Goal: Task Accomplishment & Management: Complete application form

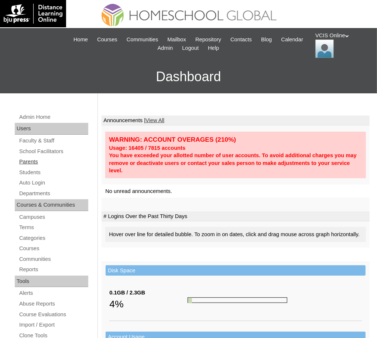
click at [26, 162] on link "Parents" at bounding box center [53, 161] width 70 height 9
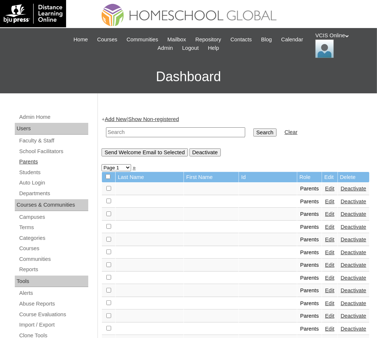
click at [35, 161] on link "Parents" at bounding box center [53, 161] width 70 height 9
click at [121, 119] on link "Add New" at bounding box center [116, 119] width 22 height 6
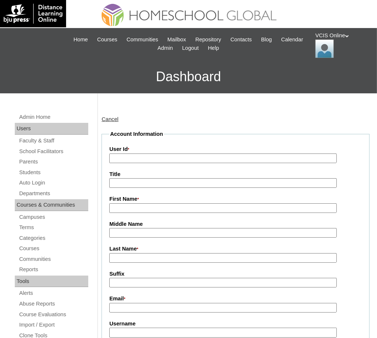
click at [133, 158] on input "User Id *" at bounding box center [222, 158] width 227 height 10
paste input "VCIS023-9C-PA2025"
type input "VCIS023-9C-PA2025"
click at [123, 209] on input "First Name *" at bounding box center [222, 208] width 227 height 10
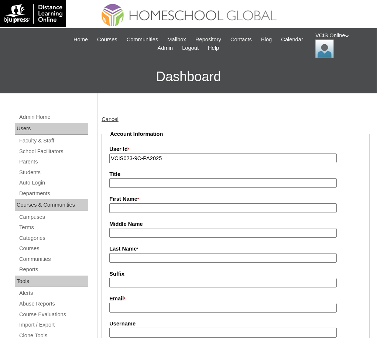
paste input "Carlene Ang Aguilar"
drag, startPoint x: 131, startPoint y: 206, endPoint x: 210, endPoint y: 228, distance: 82.5
type input "Carlene"
click at [143, 234] on input "Middle Name" at bounding box center [222, 233] width 227 height 10
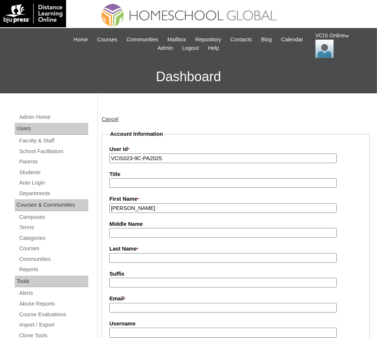
paste input "Ang Aguilar"
drag, startPoint x: 127, startPoint y: 232, endPoint x: 164, endPoint y: 233, distance: 37.3
click at [164, 233] on input "Ang Aguilar" at bounding box center [222, 233] width 227 height 10
drag, startPoint x: 150, startPoint y: 233, endPoint x: 124, endPoint y: 233, distance: 25.8
click at [124, 233] on input "Ang Aguilar" at bounding box center [222, 233] width 227 height 10
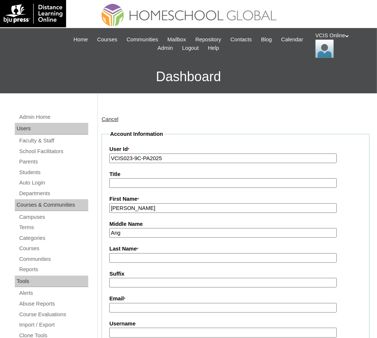
type input "Ang"
click at [116, 255] on input "Last Name *" at bounding box center [222, 258] width 227 height 10
paste input "Aguilar"
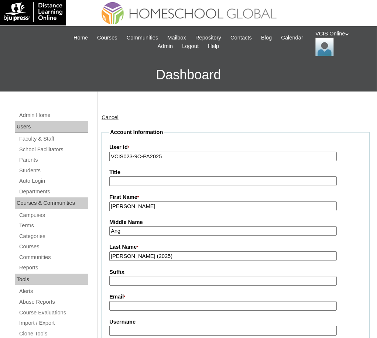
type input "Aguilar (2025)"
click at [128, 302] on input "Email *" at bounding box center [222, 306] width 227 height 10
paste input "carlene.ocampo@gmail.com"
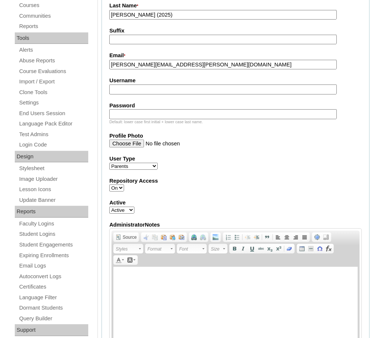
scroll to position [245, 0]
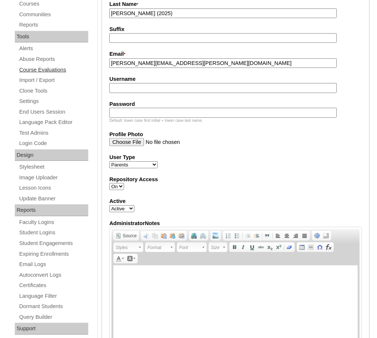
type input "carlene.ocampo@gmail.com"
click at [137, 88] on input "Username" at bounding box center [222, 88] width 227 height 10
paste input "caguilar2025"
type input "caguilar2025"
click at [123, 113] on input "Password" at bounding box center [222, 113] width 227 height 10
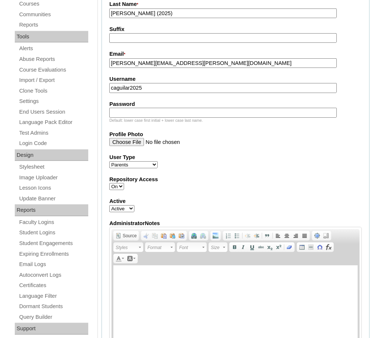
paste input "CaReNgUL"
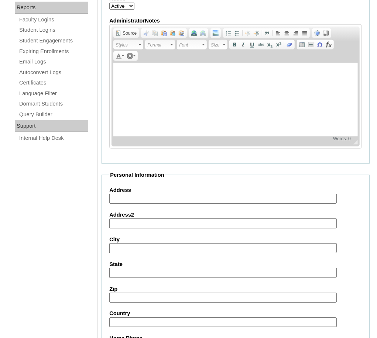
scroll to position [524, 0]
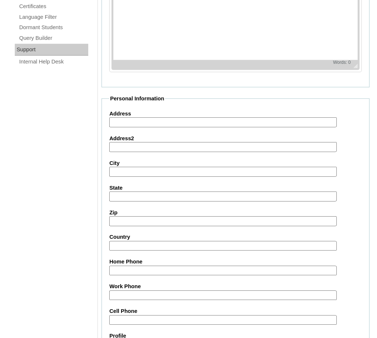
type input "CaReNgUL"
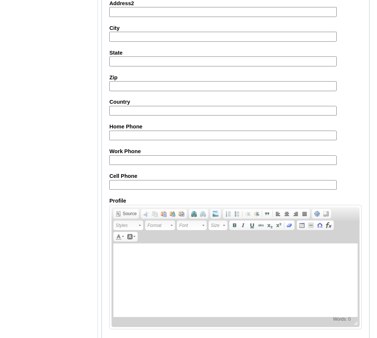
scroll to position [665, 0]
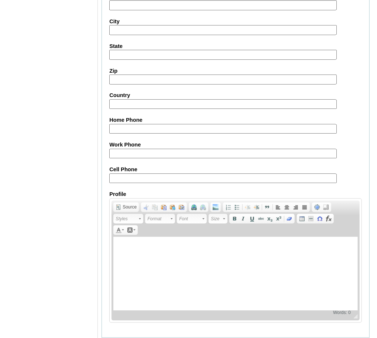
click at [120, 179] on input "Cell Phone" at bounding box center [222, 179] width 227 height 10
paste input "63-9171372911"
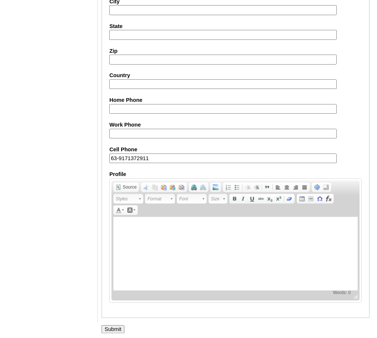
scroll to position [686, 0]
type input "63-9171372911"
click at [106, 325] on input "Submit" at bounding box center [112, 329] width 23 height 8
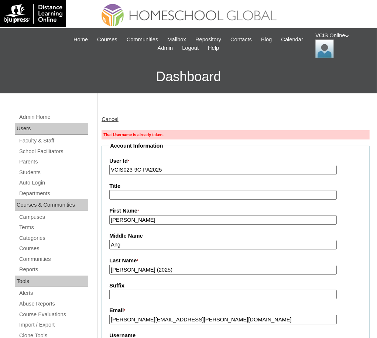
click at [133, 170] on input "VCIS023-9C-PA2025" at bounding box center [222, 170] width 227 height 10
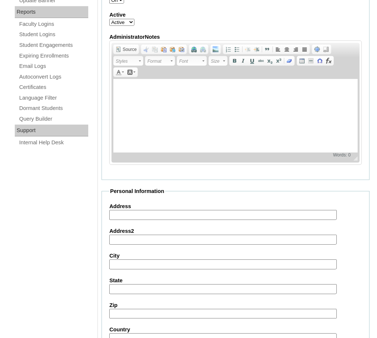
scroll to position [697, 0]
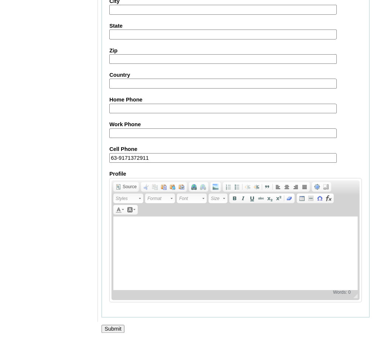
type input "VCIS024-9C-PA2025"
click at [109, 328] on input "Submit" at bounding box center [112, 329] width 23 height 8
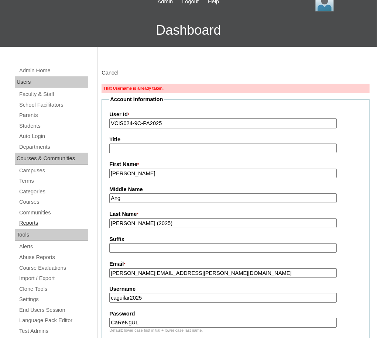
scroll to position [67, 0]
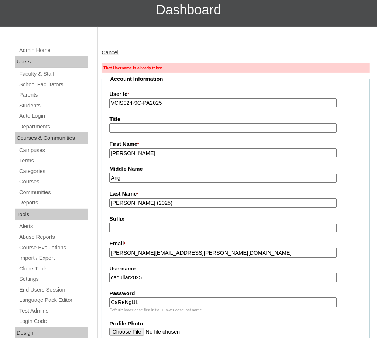
click at [115, 277] on input "caguilar2025" at bounding box center [222, 278] width 227 height 10
click at [158, 280] on input "caaguilar2025" at bounding box center [222, 278] width 227 height 10
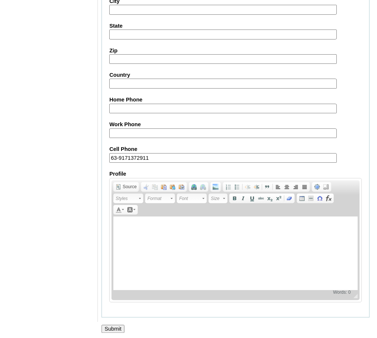
scroll to position [697, 0]
type input "caaguilar2025"
click at [119, 325] on input "Submit" at bounding box center [112, 329] width 23 height 8
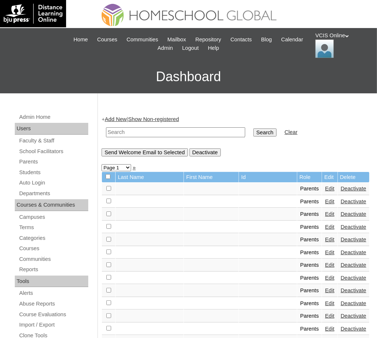
click at [126, 128] on input "text" at bounding box center [175, 132] width 139 height 10
paste input "VCIS023-9C-PA2025"
type input "VCIS023-9C-PA2025"
click at [265, 130] on input "Search" at bounding box center [264, 132] width 23 height 8
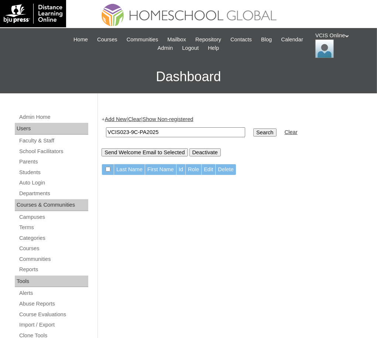
click at [131, 133] on input "VCIS023-9C-PA2025" at bounding box center [175, 132] width 139 height 10
type input "VCIS024-9C-PA2025"
click at [265, 133] on input "Search" at bounding box center [264, 132] width 23 height 8
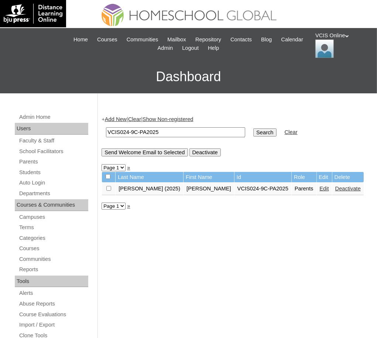
click at [320, 190] on link "Edit" at bounding box center [324, 189] width 9 height 6
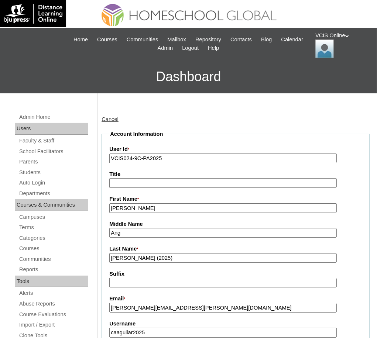
drag, startPoint x: 134, startPoint y: 158, endPoint x: 157, endPoint y: 152, distance: 23.6
click at [134, 158] on input "VCIS024-9C-PA2025" at bounding box center [222, 158] width 227 height 10
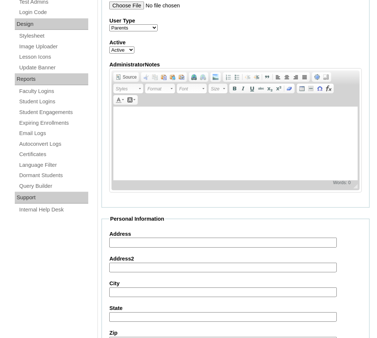
scroll to position [659, 0]
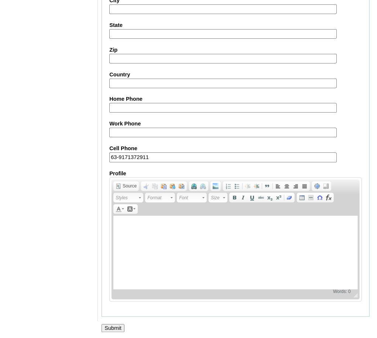
type input "VCIS023-9C-PA2025"
click at [118, 328] on input "Submit" at bounding box center [112, 328] width 23 height 8
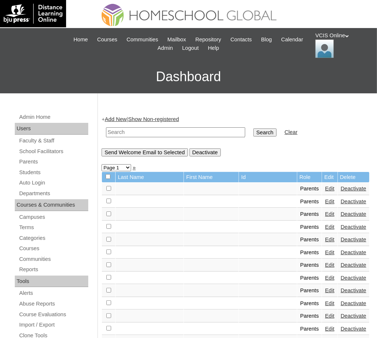
click at [126, 129] on input "text" at bounding box center [175, 132] width 139 height 10
paste input "VCIS023-9C-PA2025"
type input "VCIS023-9C-PA2025"
click at [254, 132] on input "Search" at bounding box center [264, 132] width 23 height 8
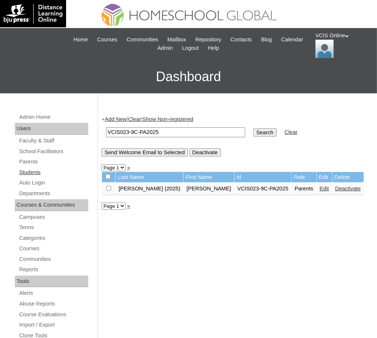
click at [23, 171] on link "Students" at bounding box center [53, 172] width 70 height 9
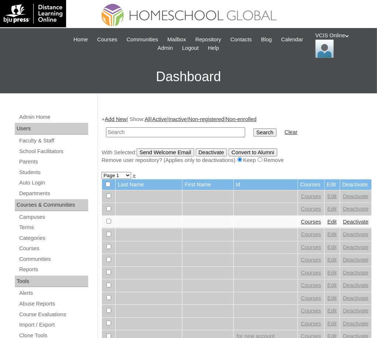
click at [125, 117] on link "Add New" at bounding box center [116, 119] width 22 height 6
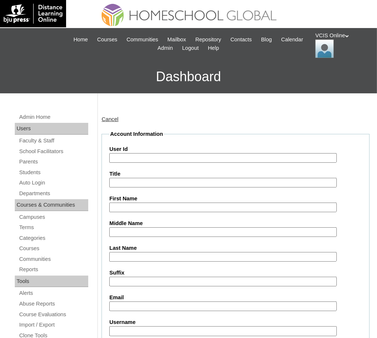
click at [128, 159] on input "User Id" at bounding box center [222, 158] width 227 height 10
paste input "VCIS023-9C-PA2025"
drag, startPoint x: 175, startPoint y: 155, endPoint x: 102, endPoint y: 156, distance: 73.1
paste input "6-9C-S"
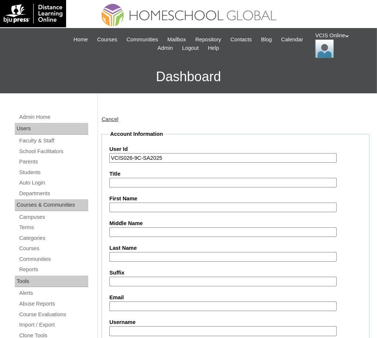
type input "VCIS026-9C-SA2025"
click at [115, 200] on label "First Name" at bounding box center [235, 199] width 252 height 8
click at [115, 203] on input "First Name" at bounding box center [222, 208] width 227 height 10
click at [129, 211] on input "First Name" at bounding box center [222, 208] width 227 height 10
paste input "Marcus Iñigo"
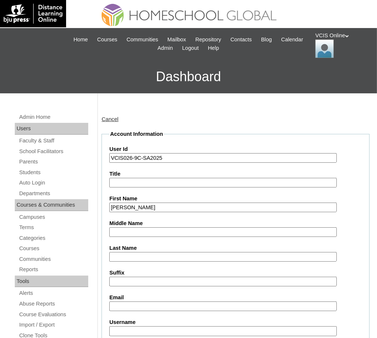
type input "Marcus Iñigo"
click at [128, 234] on input "Middle Name" at bounding box center [222, 232] width 227 height 10
paste input "Aguilar"
type input "Aguilar"
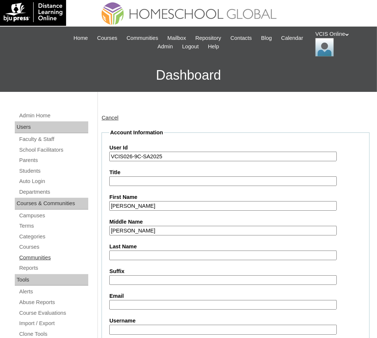
scroll to position [2, 0]
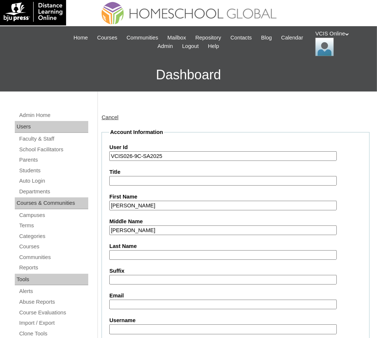
click at [124, 253] on input "Last Name" at bounding box center [222, 255] width 227 height 10
paste input "Ocampo"
type input "Ocampo"
click at [124, 301] on input "Email" at bounding box center [222, 305] width 227 height 10
paste input "miocampo.student@vcis.edu.ph"
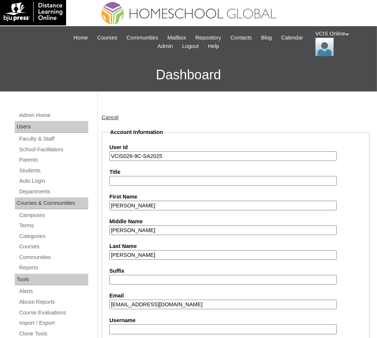
type input "miocampo.student@vcis.edu.ph"
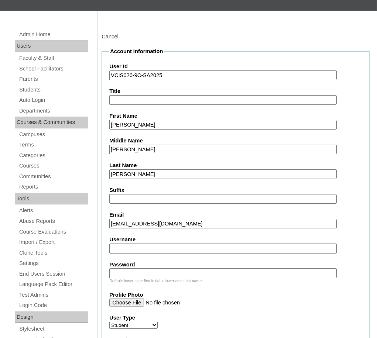
scroll to position [103, 0]
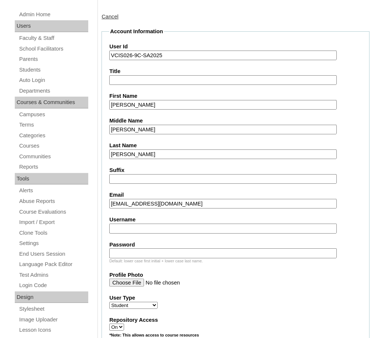
click at [133, 230] on input "Username" at bounding box center [222, 229] width 227 height 10
paste input "marcus.ocampo2025"
type input "marcus.ocampo2025"
click at [121, 252] on input "Password" at bounding box center [222, 253] width 227 height 10
paste input "MaRcUsgO"
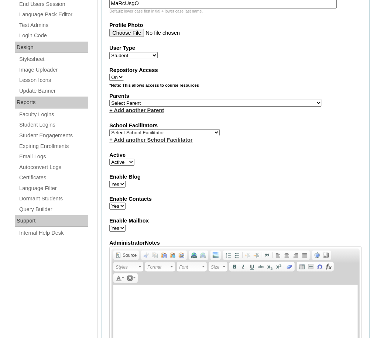
scroll to position [355, 0]
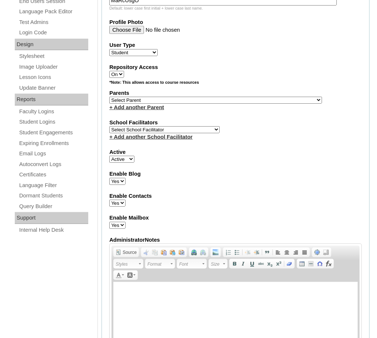
type input "MaRcUsgO"
click at [160, 126] on select "Select School Facilitator Norman Añain Ruffa Abadijas Mary Abella Gloryfe Abion…" at bounding box center [164, 129] width 110 height 7
click at [200, 97] on select "Select Parent , , , , , , , , , , , , , , , , , , , , , , , , , , , , , , , , ,…" at bounding box center [215, 100] width 213 height 7
click at [176, 98] on select "Select Parent , , , , , , , , , , , , , , , , , , , , , , , , , , , , , , , , ,…" at bounding box center [215, 100] width 213 height 7
click at [224, 99] on select "Select Parent , , , , , , , , , , , , , , , , , , , , , , , , , , , , , , , , ,…" at bounding box center [215, 100] width 213 height 7
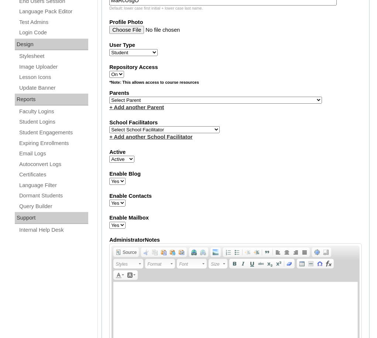
select select "43520"
click at [109, 97] on select "Select Parent , , , , , , , , , , , , , , , , , , , , , , , , , , , , , , , , ,…" at bounding box center [215, 100] width 213 height 7
click at [163, 126] on select "Select School Facilitator Norman Añain Ruffa Abadijas Mary Abella Gloryfe Abion…" at bounding box center [164, 129] width 110 height 7
select select "36583"
click at [109, 126] on select "Select School Facilitator Norman Añain Ruffa Abadijas Mary Abella Gloryfe Abion…" at bounding box center [164, 129] width 110 height 7
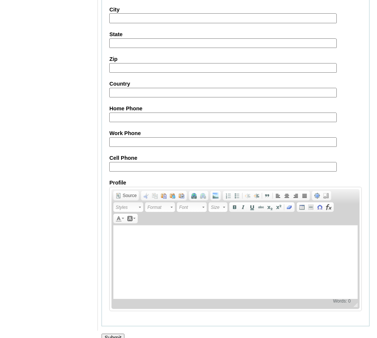
scroll to position [807, 0]
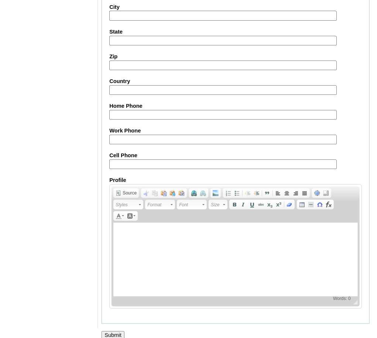
click at [138, 159] on input "Cell Phone" at bounding box center [222, 164] width 227 height 10
paste input "63-9171372911"
type input "63-9171372911"
click at [117, 331] on input "Submit" at bounding box center [112, 335] width 23 height 8
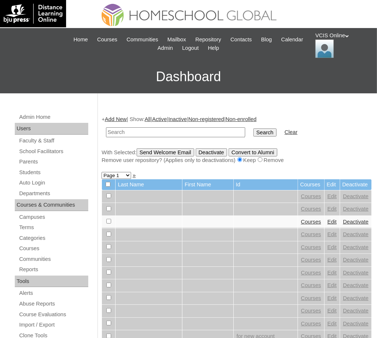
click at [124, 133] on input "text" at bounding box center [175, 132] width 139 height 10
paste input "VCIS026-9C-SA2025"
type input "VCIS026-9C-SA2025"
click at [253, 128] on input "Search" at bounding box center [264, 132] width 23 height 8
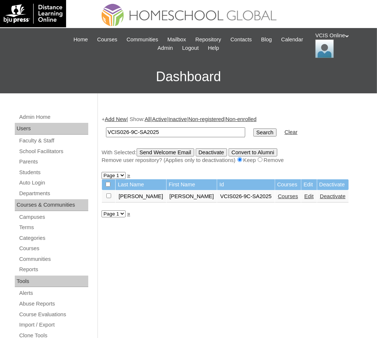
click at [278, 197] on link "Courses" at bounding box center [288, 196] width 20 height 6
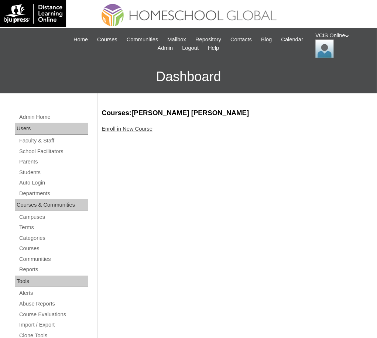
click at [116, 128] on link "Enroll in New Course" at bounding box center [126, 129] width 51 height 6
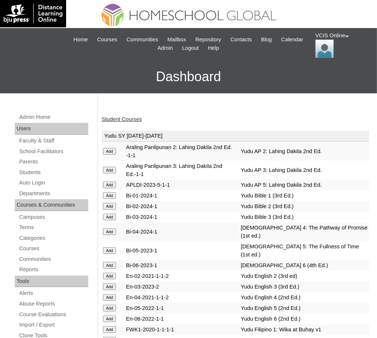
scroll to position [1786, 0]
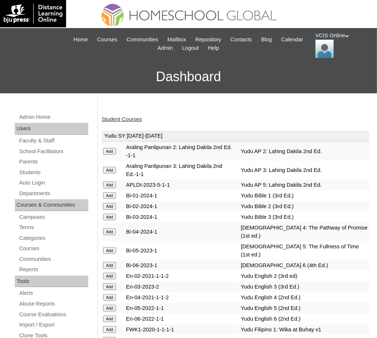
scroll to position [2438, 0]
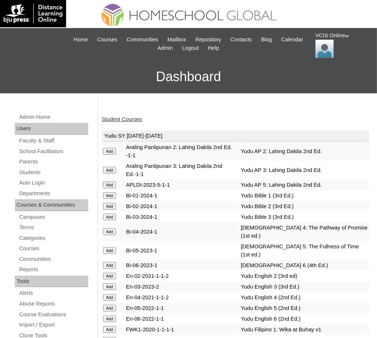
scroll to position [2210, 0]
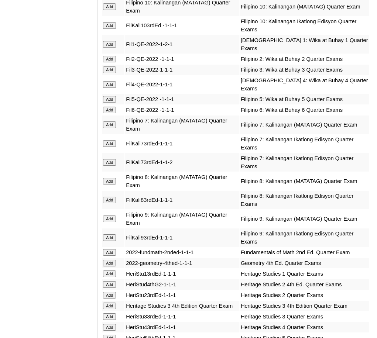
scroll to position [2586, 0]
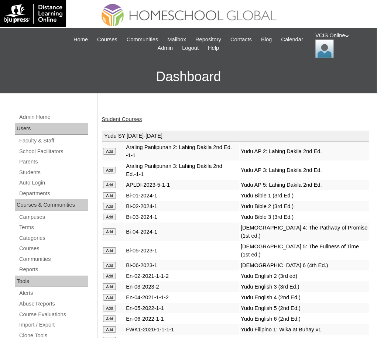
scroll to position [2168, 0]
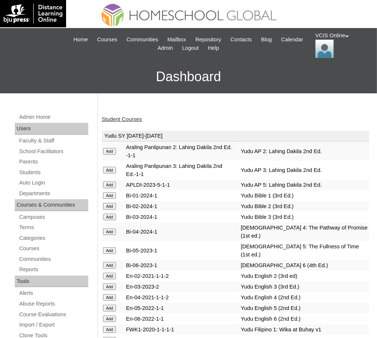
click at [128, 121] on link "Student Courses" at bounding box center [121, 119] width 40 height 6
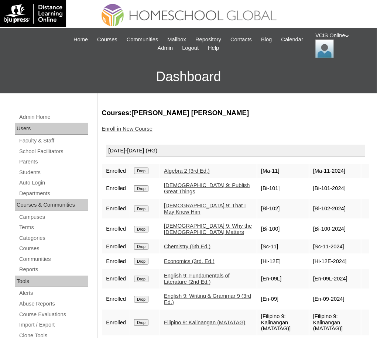
click at [342, 37] on div "VCIS Online My Profile My Settings Logout" at bounding box center [342, 45] width 54 height 26
click at [327, 67] on span "Logout" at bounding box center [328, 69] width 15 height 6
